Goal: Transaction & Acquisition: Purchase product/service

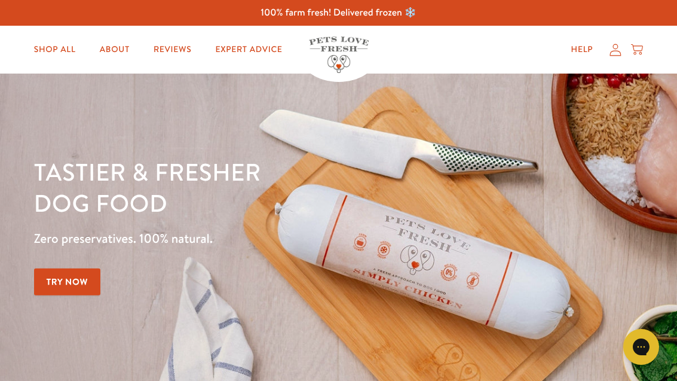
click at [63, 59] on link "Shop All" at bounding box center [55, 50] width 61 height 24
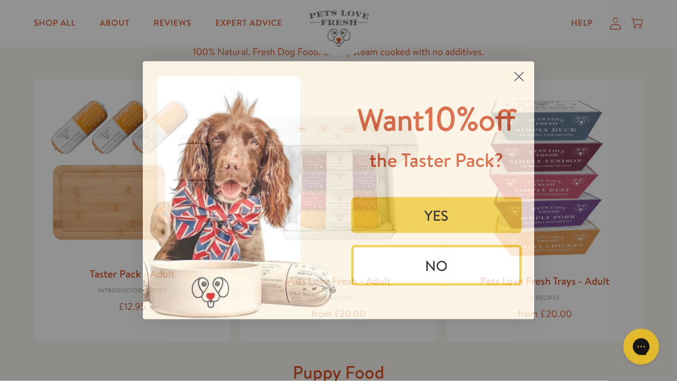
scroll to position [104, 0]
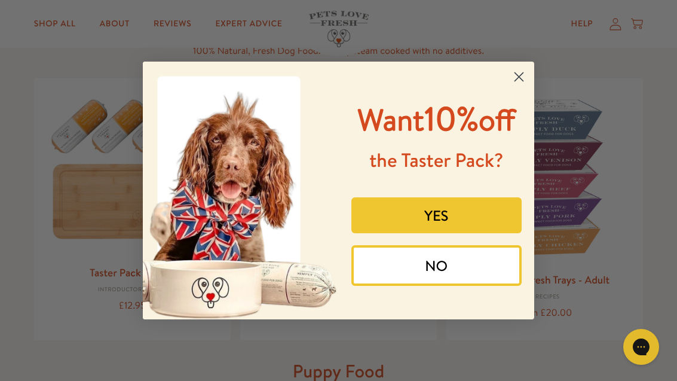
click at [529, 87] on icon "Close dialog" at bounding box center [519, 76] width 21 height 21
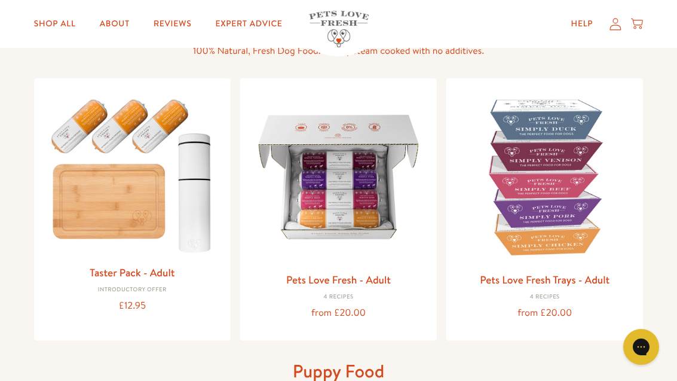
click at [583, 279] on link "Pets Love Fresh Trays - Adult" at bounding box center [545, 279] width 130 height 15
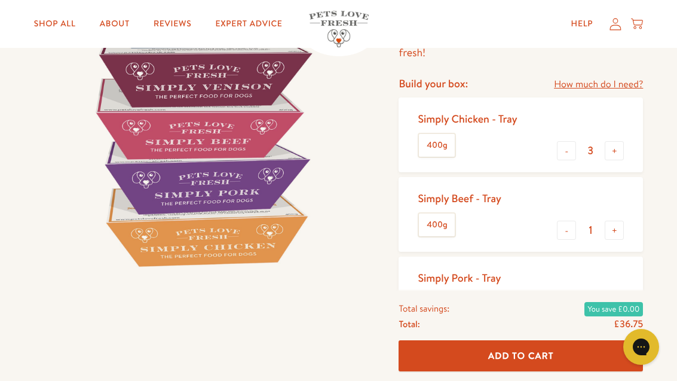
scroll to position [159, 0]
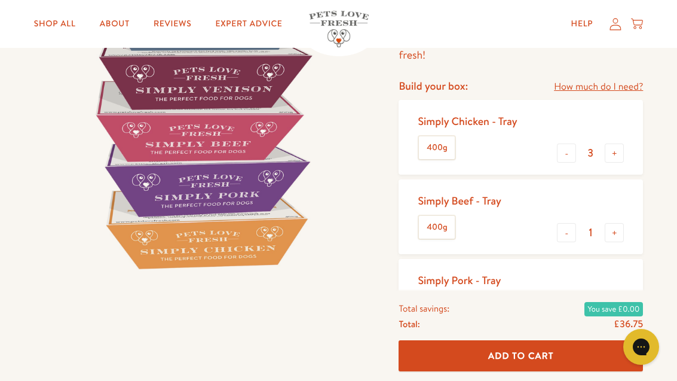
click at [582, 210] on div "Simply Beef - Tray 400g - 1 +" at bounding box center [521, 216] width 244 height 75
click at [570, 159] on button "-" at bounding box center [566, 152] width 19 height 19
click at [569, 160] on button "-" at bounding box center [566, 152] width 19 height 19
click at [570, 158] on button "-" at bounding box center [566, 152] width 19 height 19
type input "0"
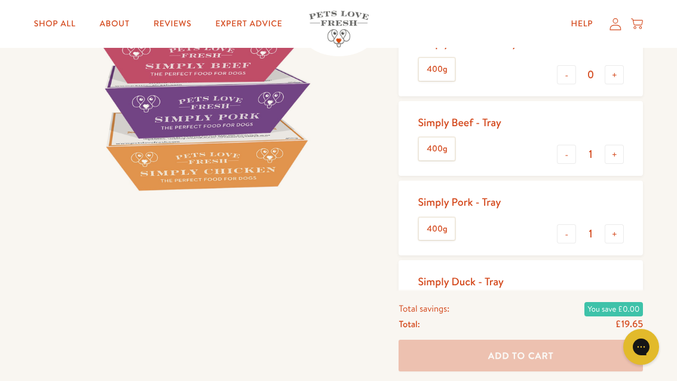
scroll to position [238, 0]
click at [618, 236] on button "+" at bounding box center [614, 233] width 19 height 19
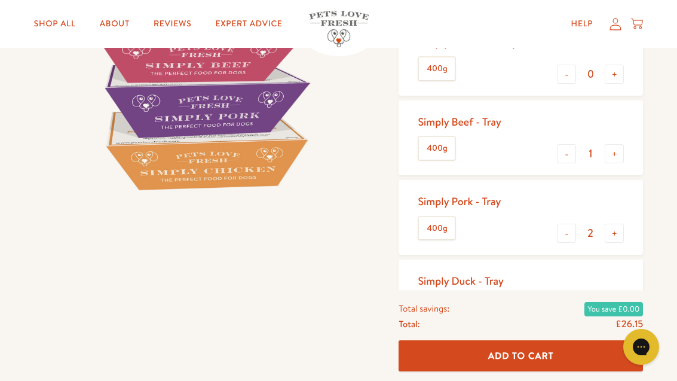
click at [618, 237] on button "+" at bounding box center [614, 233] width 19 height 19
type input "3"
click at [618, 316] on button "+" at bounding box center [614, 313] width 19 height 19
click at [617, 310] on button "+" at bounding box center [614, 313] width 19 height 19
type input "3"
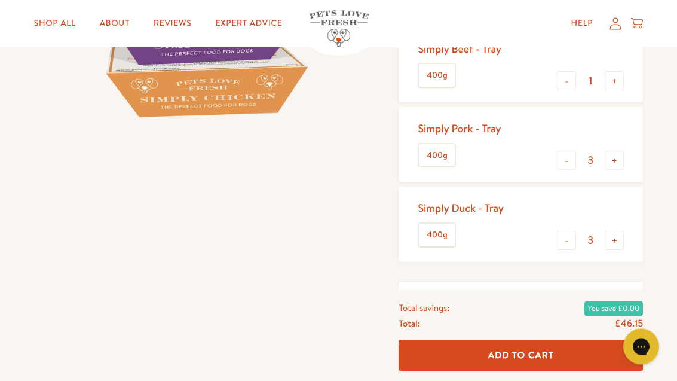
scroll to position [312, 0]
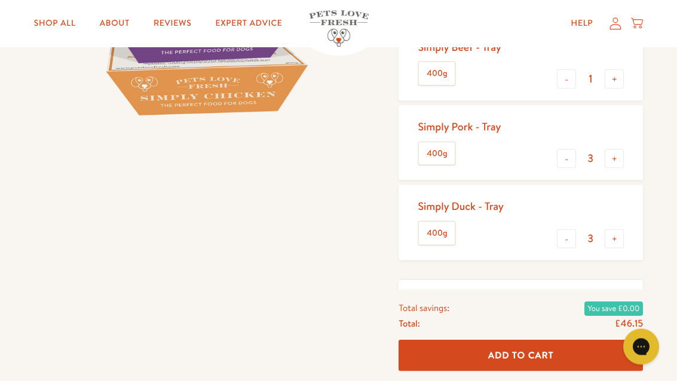
click at [549, 362] on span "Add To Cart" at bounding box center [521, 355] width 66 height 13
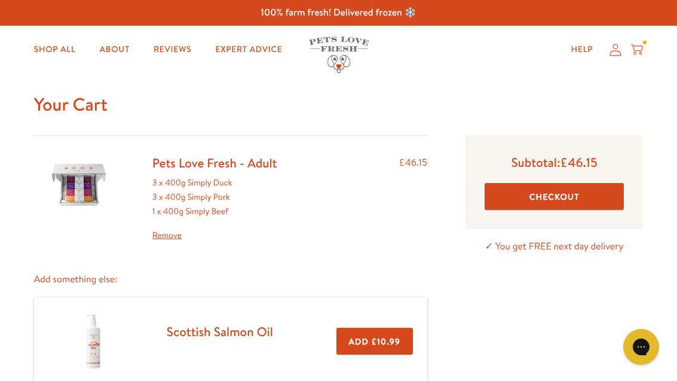
click at [598, 187] on button "Checkout" at bounding box center [554, 196] width 139 height 27
